Goal: Entertainment & Leisure: Consume media (video, audio)

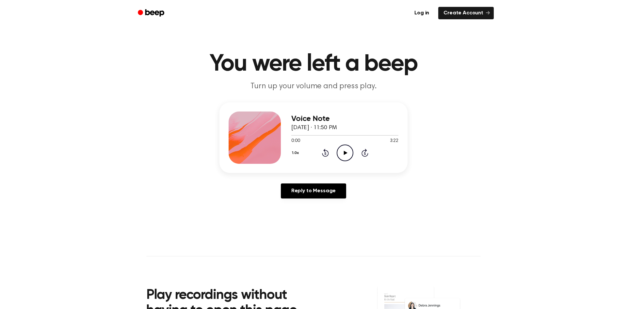
click at [347, 153] on icon "Play Audio" at bounding box center [345, 152] width 17 height 17
click at [341, 150] on icon "Pause Audio" at bounding box center [345, 152] width 17 height 17
click at [263, 80] on header "You were left a beep Turn up your volume and press play." at bounding box center [313, 72] width 611 height 40
click at [293, 135] on div at bounding box center [331, 135] width 80 height 1
click at [341, 147] on icon "Play Audio" at bounding box center [345, 152] width 17 height 17
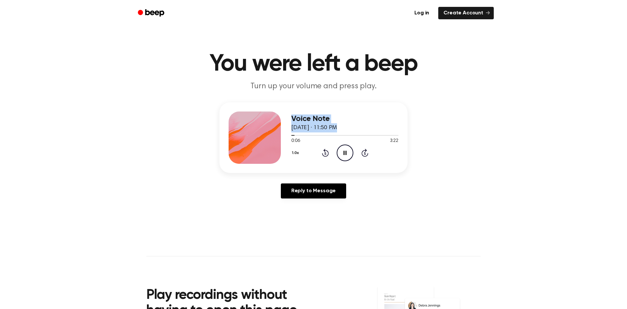
drag, startPoint x: 294, startPoint y: 133, endPoint x: 272, endPoint y: 136, distance: 21.4
click at [272, 136] on div "Voice Note [DATE] · 11:50 PM 0:06 3:22 Your browser does not support the [objec…" at bounding box center [313, 137] width 188 height 71
click at [313, 166] on div "Voice Note [DATE] · 11:50 PM 0:08 3:22 Your browser does not support the [objec…" at bounding box center [313, 137] width 188 height 71
click at [308, 135] on div at bounding box center [344, 135] width 107 height 1
click at [325, 135] on div at bounding box center [344, 134] width 107 height 5
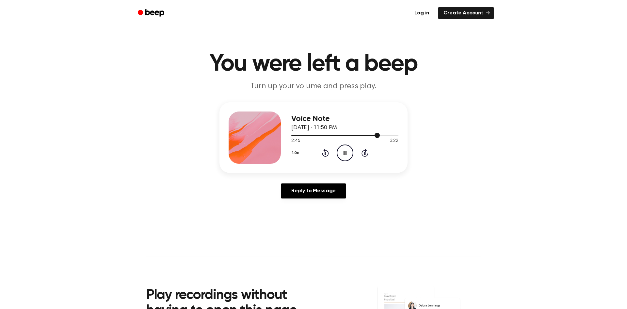
click at [375, 136] on span at bounding box center [376, 135] width 5 height 5
click at [385, 135] on span at bounding box center [385, 135] width 5 height 5
